Goal: Communication & Community: Answer question/provide support

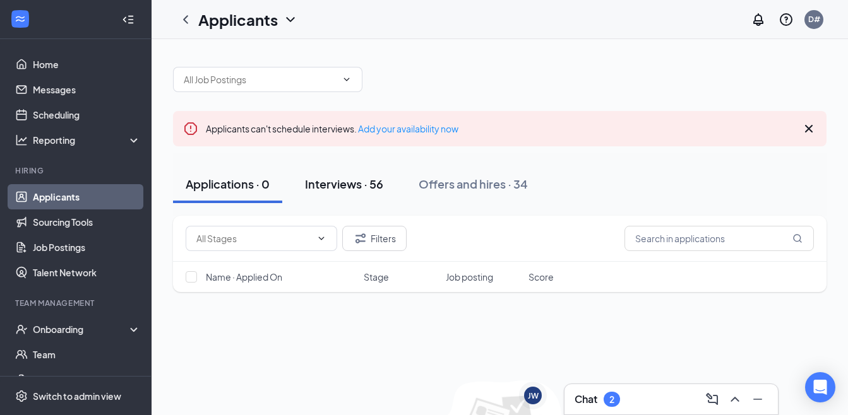
click at [368, 188] on div "Interviews · 56" at bounding box center [344, 184] width 78 height 16
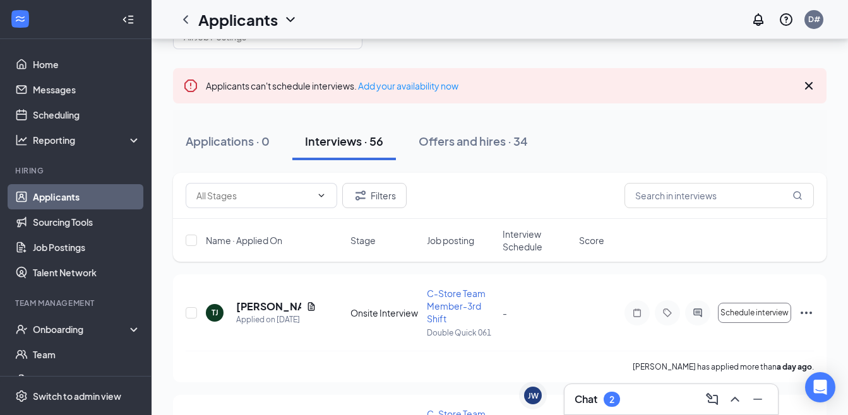
scroll to position [63, 0]
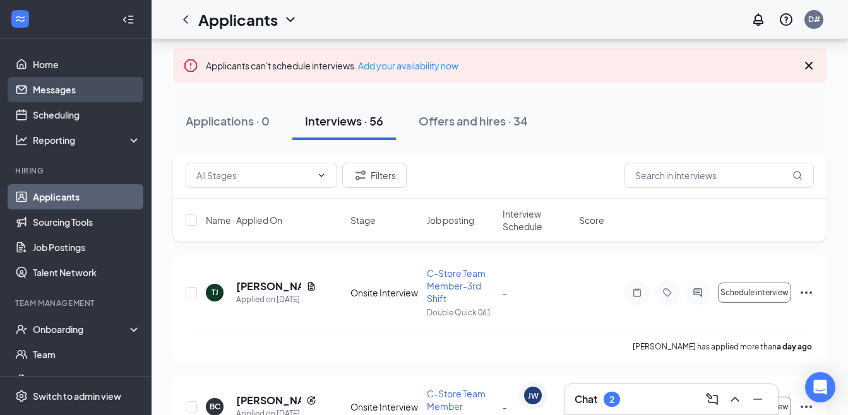
click at [33, 98] on link "Messages" at bounding box center [87, 89] width 108 height 25
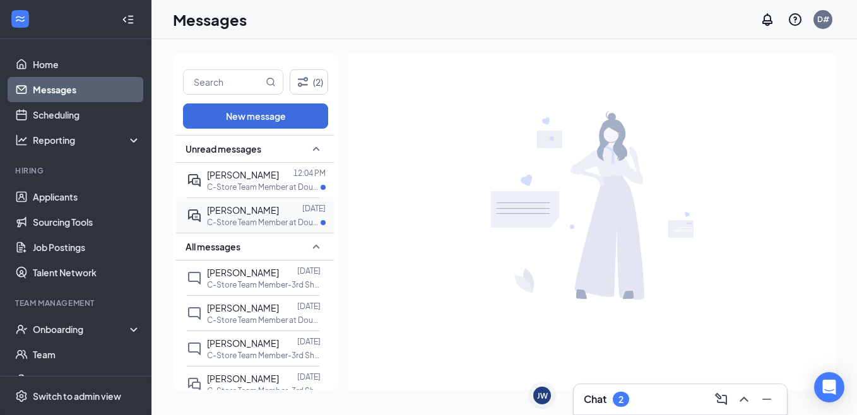
click at [222, 209] on span "[PERSON_NAME]" at bounding box center [243, 210] width 72 height 11
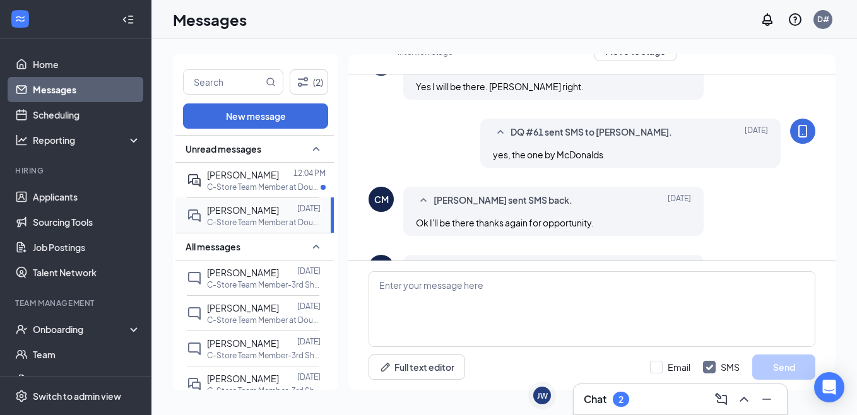
scroll to position [555, 0]
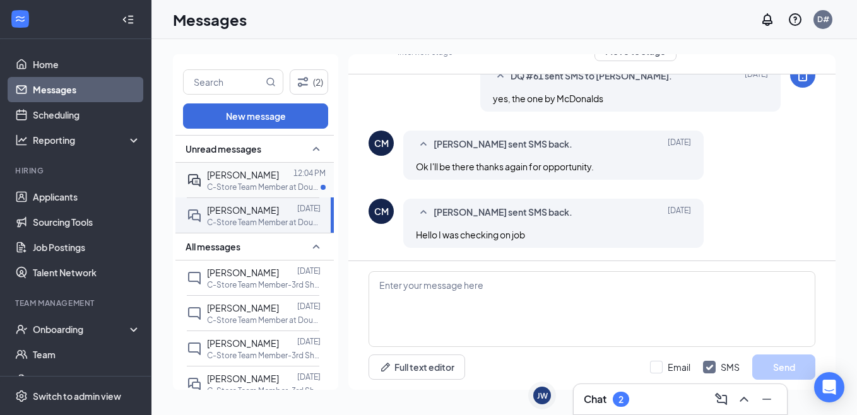
click at [229, 181] on div "[PERSON_NAME]" at bounding box center [243, 175] width 72 height 14
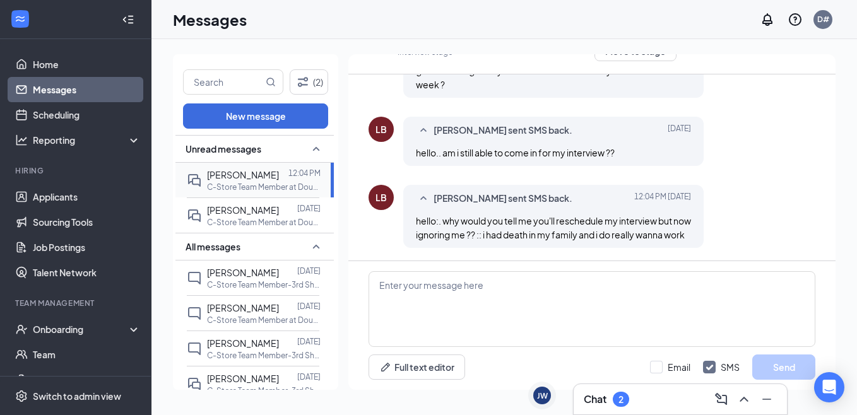
scroll to position [633, 0]
click at [438, 321] on textarea at bounding box center [592, 309] width 447 height 76
type textarea "e"
type textarea "E"
type textarea "L"
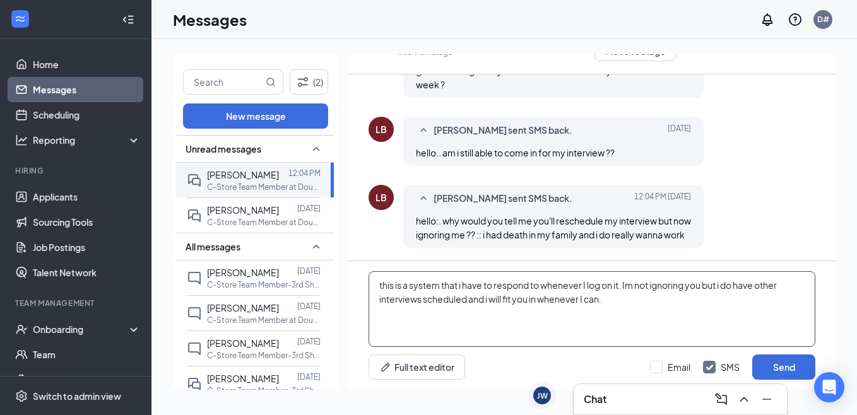
click at [639, 290] on textarea "this is a system that i have to respond to whenever I log on it. Im not ignorin…" at bounding box center [592, 309] width 447 height 76
drag, startPoint x: 727, startPoint y: 283, endPoint x: 714, endPoint y: 278, distance: 14.2
click at [714, 278] on textarea "this is a system that i have to respond to whenever I log on it. I'm not ignori…" at bounding box center [592, 309] width 447 height 76
type textarea "this is a system that i have to respond to whenever I log on it. I'm not ignori…"
click at [784, 374] on button "Send" at bounding box center [784, 367] width 63 height 25
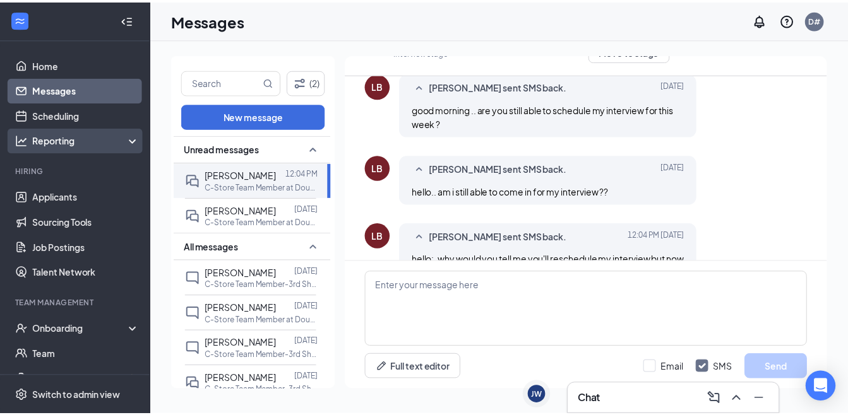
scroll to position [603, 0]
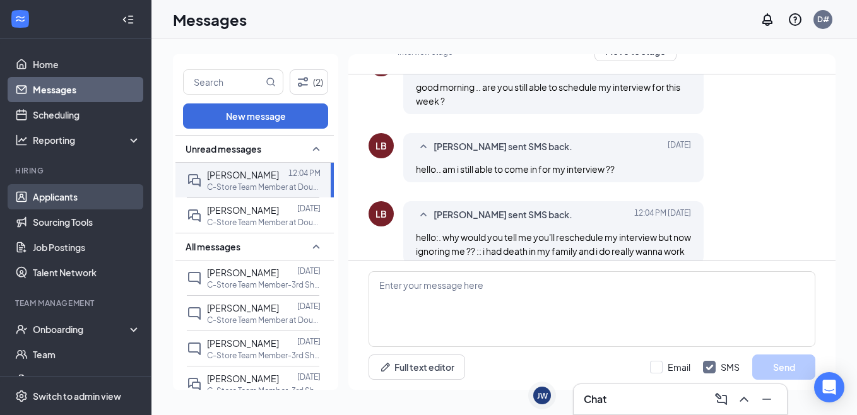
click at [70, 181] on li "Hiring Applicants Sourcing Tools Job Postings Talent Network" at bounding box center [75, 225] width 151 height 120
click at [67, 196] on link "Applicants" at bounding box center [87, 196] width 108 height 25
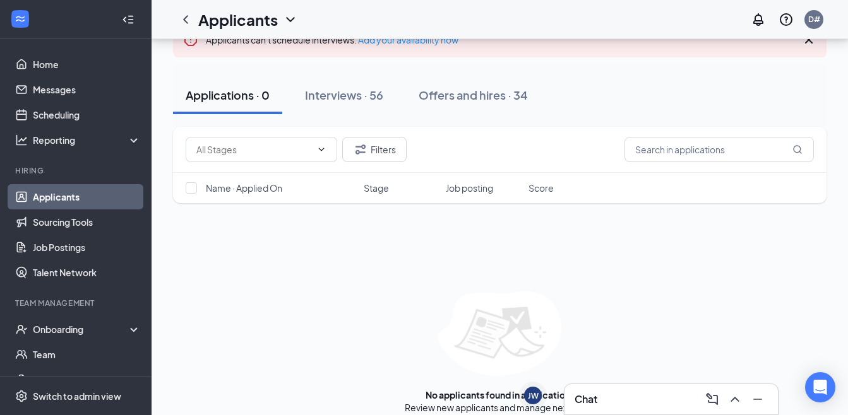
scroll to position [103, 0]
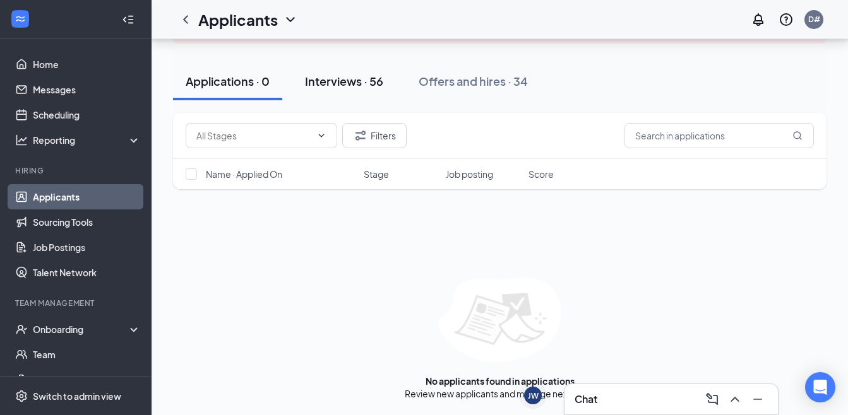
click at [332, 88] on div "Interviews · 56" at bounding box center [344, 81] width 78 height 16
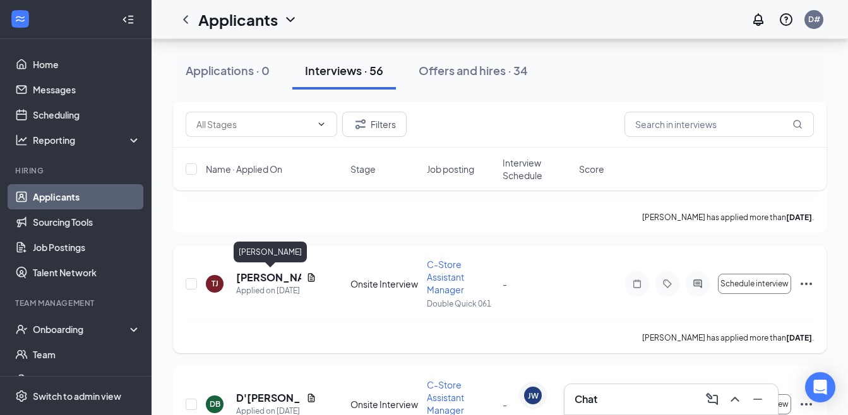
scroll to position [3662, 0]
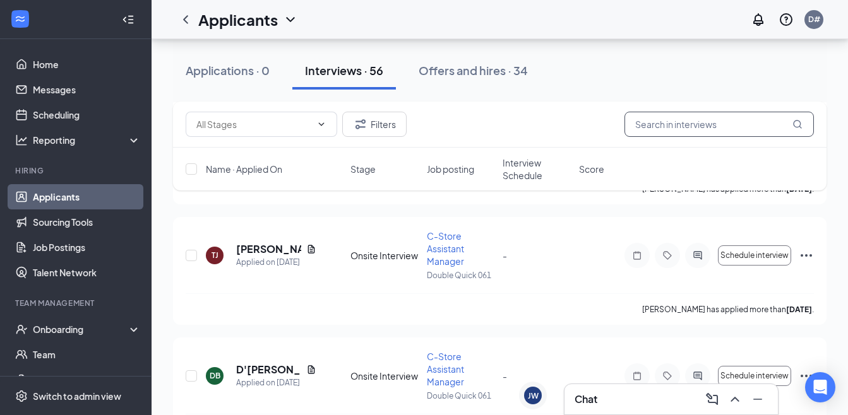
click at [671, 134] on input "text" at bounding box center [718, 124] width 189 height 25
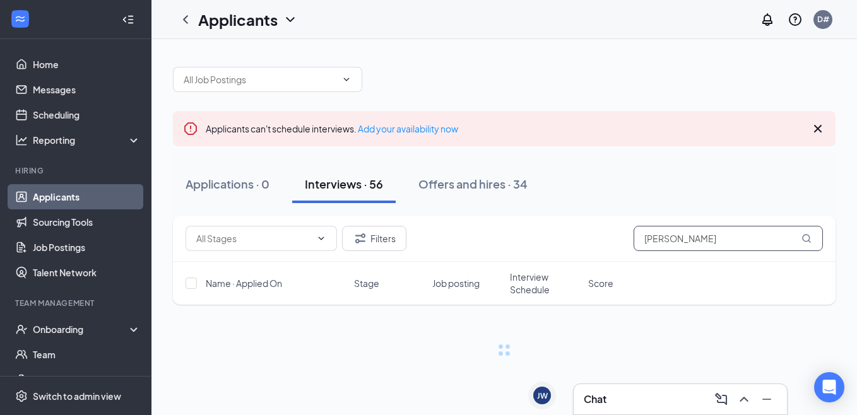
type input "[PERSON_NAME]"
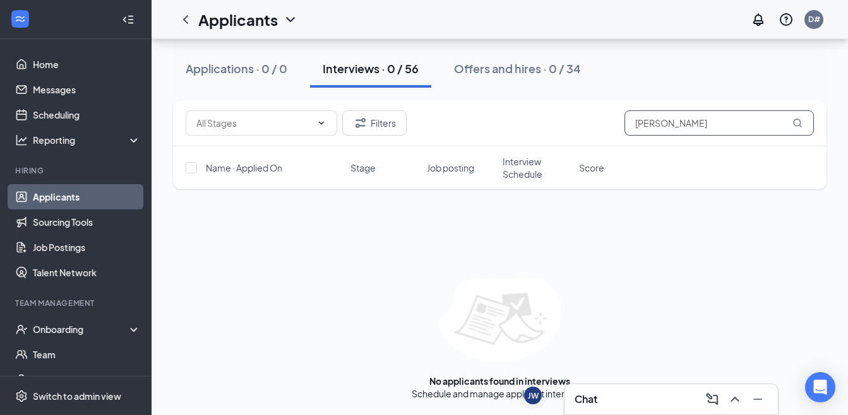
scroll to position [52, 0]
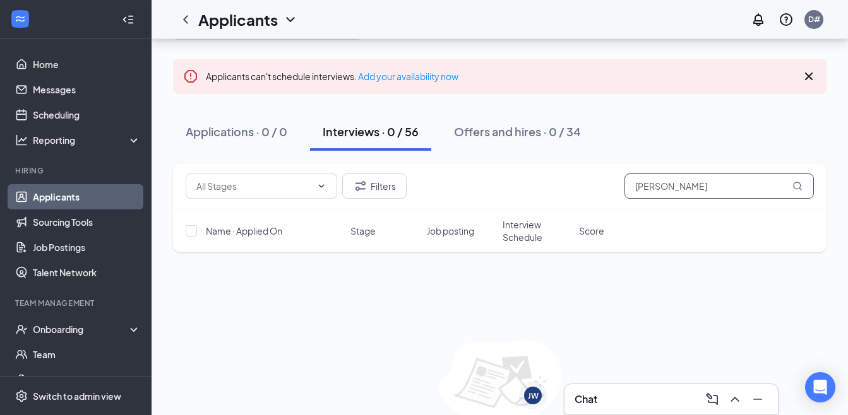
drag, startPoint x: 684, startPoint y: 191, endPoint x: 452, endPoint y: 176, distance: 232.8
click at [452, 176] on div "Filters [PERSON_NAME]" at bounding box center [500, 186] width 628 height 25
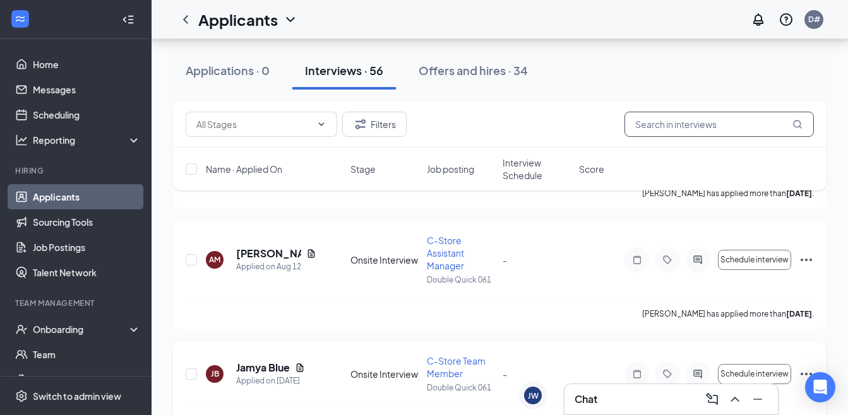
scroll to position [3283, 0]
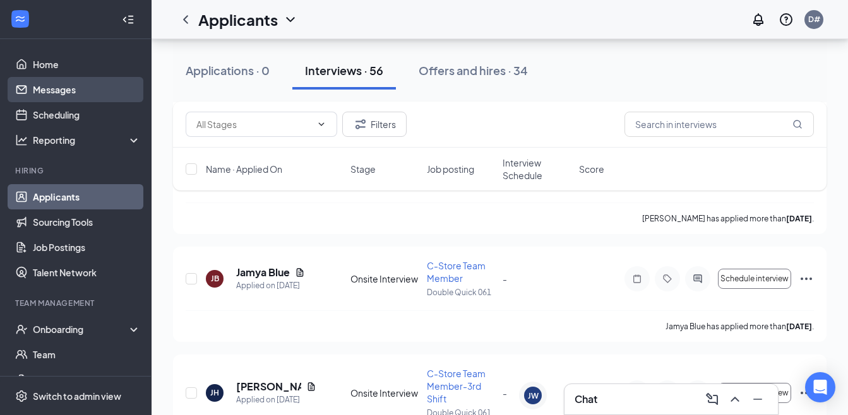
click at [57, 96] on link "Messages" at bounding box center [87, 89] width 108 height 25
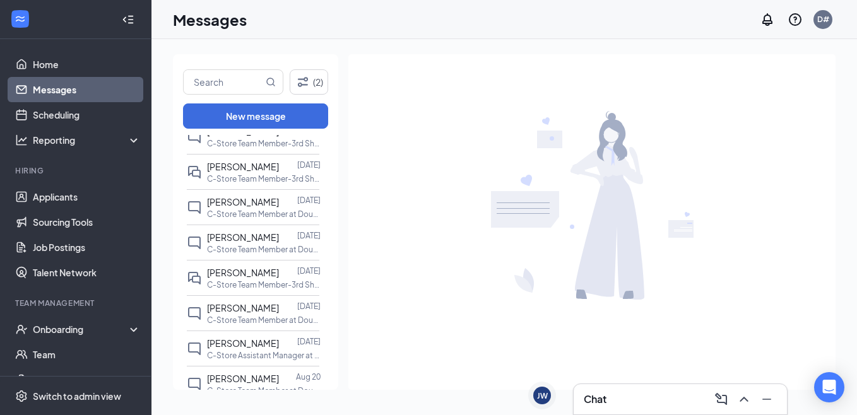
scroll to position [316, 0]
